Goal: Go to known website: Access a specific website the user already knows

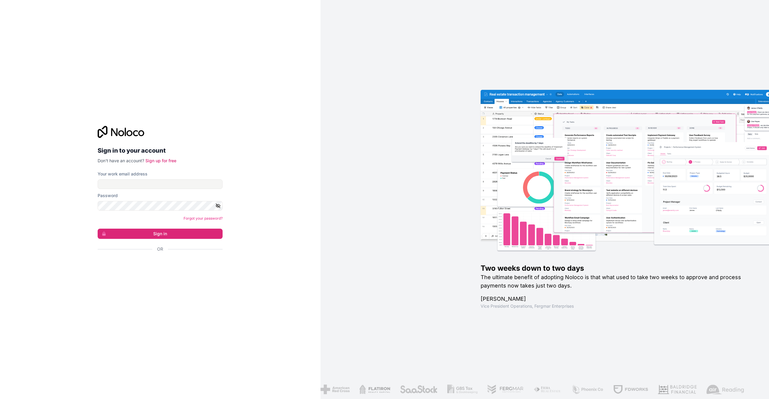
click at [171, 175] on div "Your work email address" at bounding box center [160, 174] width 125 height 6
click at [167, 188] on input "Your work email address" at bounding box center [160, 184] width 125 height 10
click at [185, 165] on div "Sign in to your account Don't have an account? Sign up for free Your work email…" at bounding box center [160, 199] width 125 height 147
click at [177, 176] on div "Your work email address" at bounding box center [160, 174] width 125 height 6
click at [178, 182] on input "Your work email address" at bounding box center [160, 184] width 125 height 10
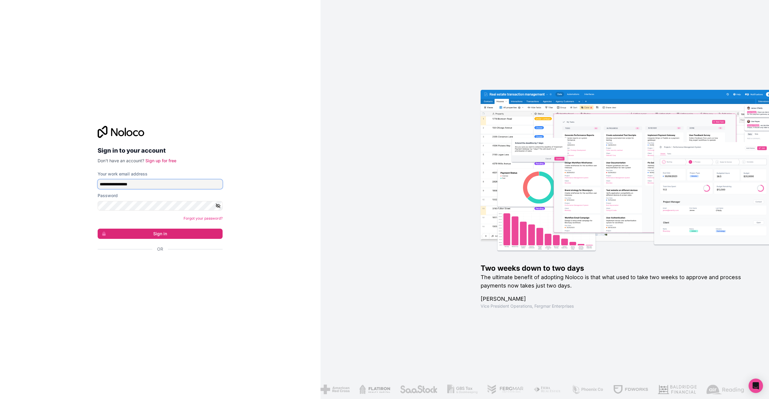
type input "**********"
click at [98, 228] on button "Sign in" at bounding box center [160, 233] width 125 height 10
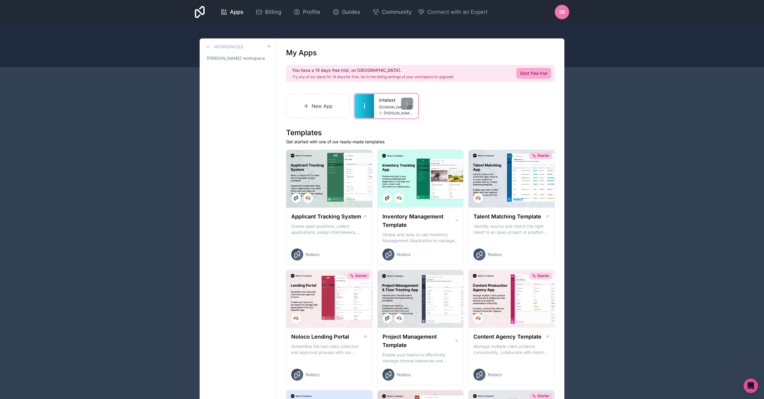
click at [393, 114] on span "[PERSON_NAME][EMAIL_ADDRESS][DOMAIN_NAME]" at bounding box center [398, 113] width 29 height 5
click at [391, 103] on link "intelext" at bounding box center [396, 99] width 34 height 7
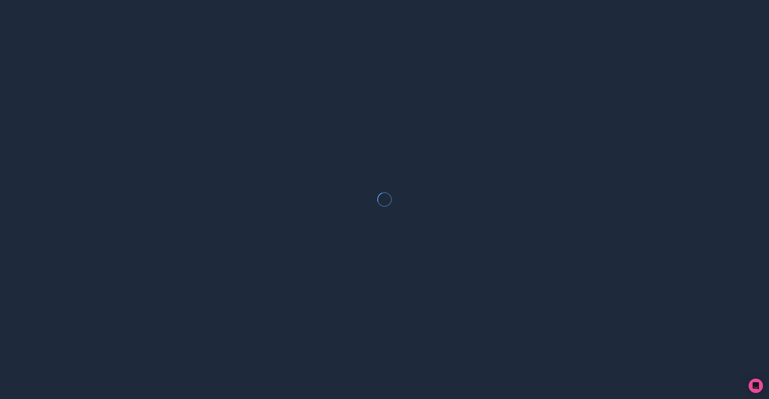
click at [391, 103] on div at bounding box center [384, 199] width 769 height 399
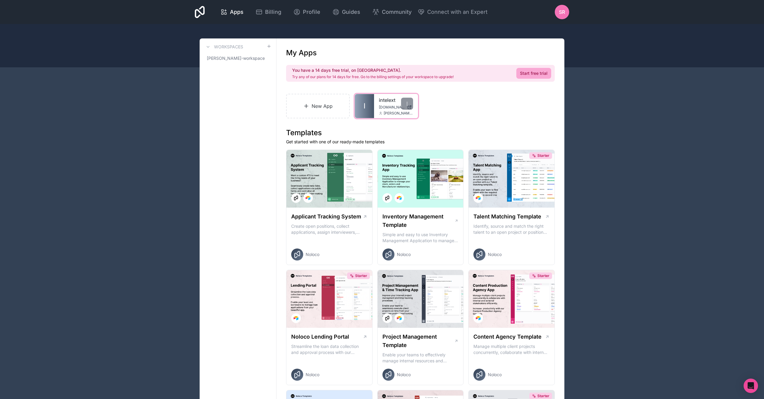
click at [373, 104] on link "I" at bounding box center [364, 106] width 19 height 24
